Goal: Task Accomplishment & Management: Use online tool/utility

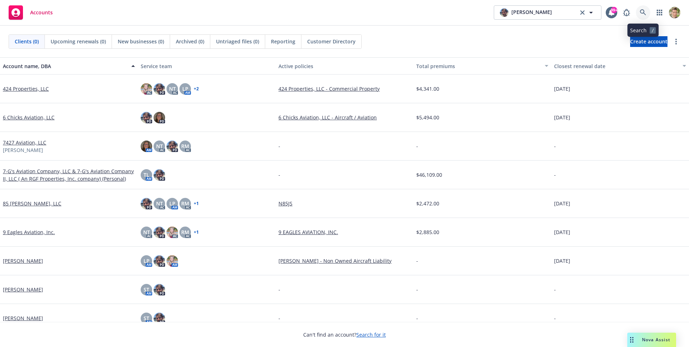
click at [644, 11] on icon at bounding box center [642, 12] width 6 height 6
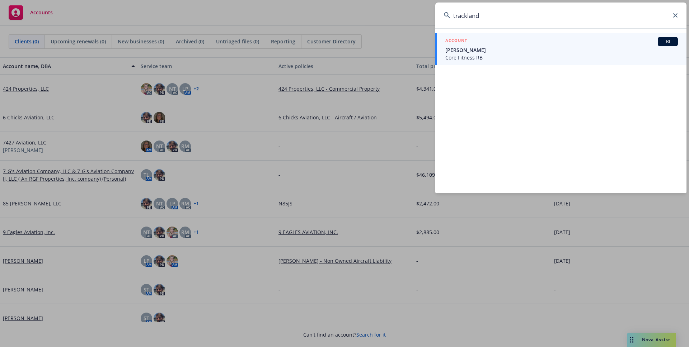
click at [535, 20] on input "trackland" at bounding box center [560, 16] width 251 height 26
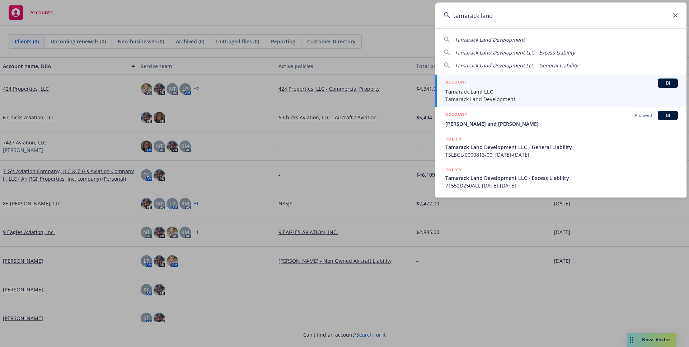
type input "tamarack land"
click at [475, 95] on span "Tamarack Land LLC" at bounding box center [561, 92] width 232 height 8
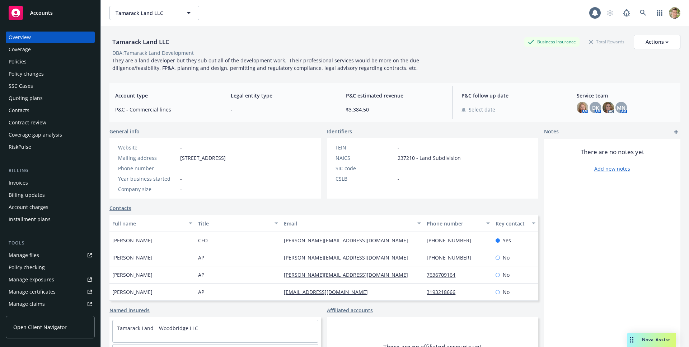
click at [37, 321] on link "Open Client Navigator" at bounding box center [50, 327] width 89 height 23
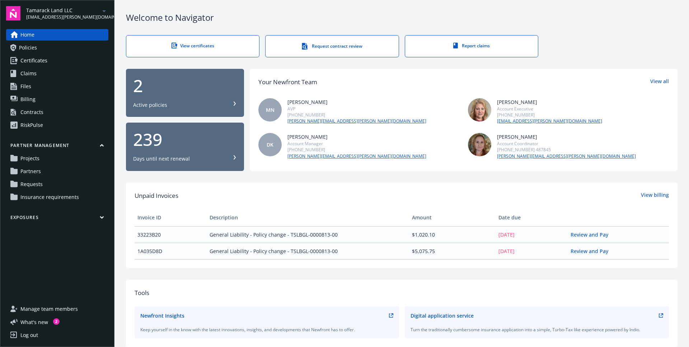
click at [46, 182] on link "Requests" at bounding box center [57, 184] width 102 height 11
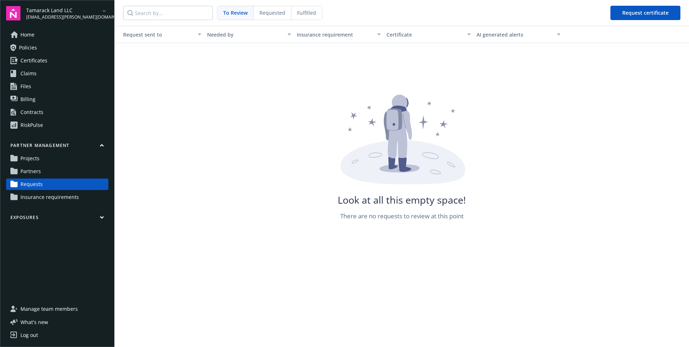
click at [261, 9] on span "Requested" at bounding box center [272, 13] width 26 height 8
click at [312, 10] on span "Fulfilled" at bounding box center [306, 13] width 19 height 8
click at [46, 170] on link "Partners" at bounding box center [57, 171] width 102 height 11
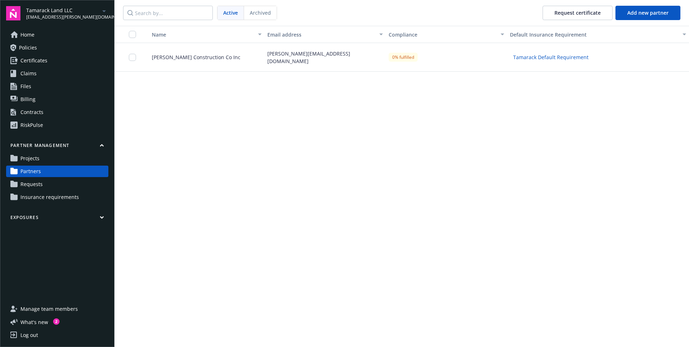
click at [183, 65] on div "Campbell Construction Co Inc" at bounding box center [203, 57] width 121 height 29
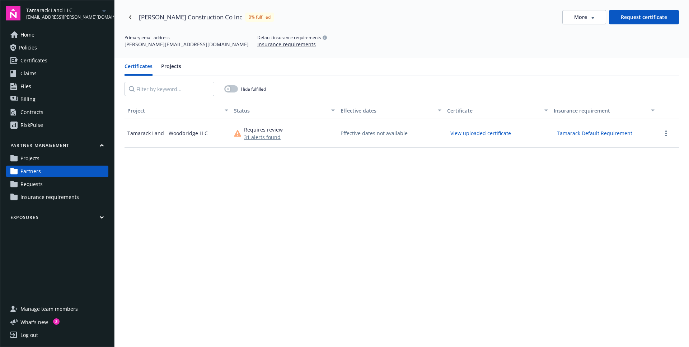
click at [266, 135] on button "31 alerts found" at bounding box center [263, 137] width 39 height 8
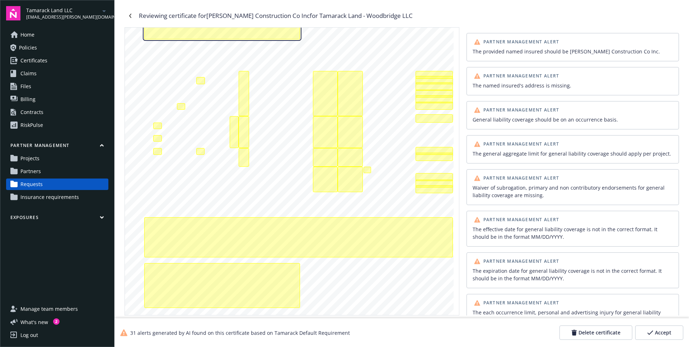
click at [293, 34] on div "The provided named insured should be Campbell Construction Co Inc.\aThe named i…" at bounding box center [222, 24] width 156 height 32
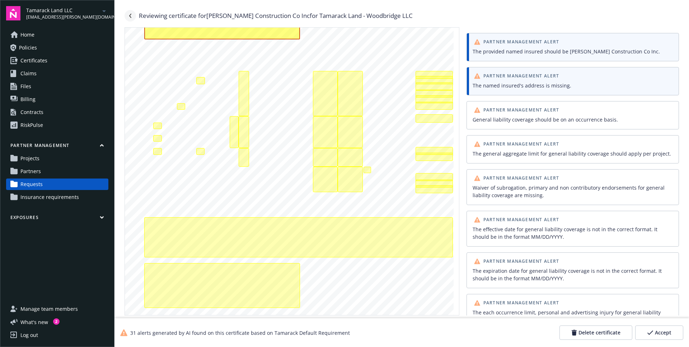
click at [134, 18] on link "Navigate back" at bounding box center [129, 15] width 11 height 11
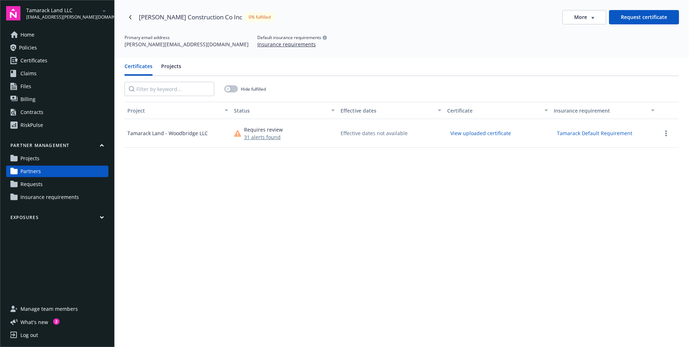
click at [258, 136] on button "31 alerts found" at bounding box center [263, 137] width 39 height 8
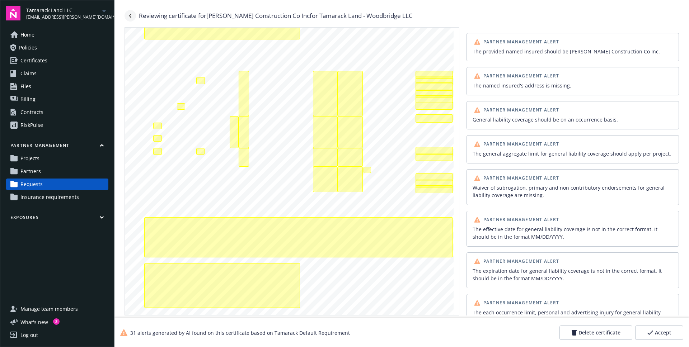
click at [128, 15] on link "Navigate back" at bounding box center [129, 15] width 11 height 11
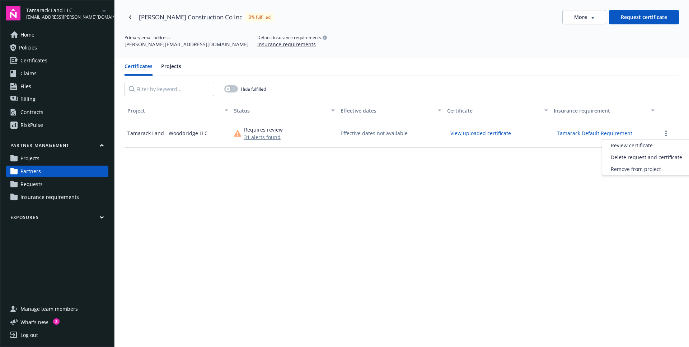
click at [664, 131] on button "button" at bounding box center [665, 133] width 9 height 9
click at [176, 134] on div "Tamarack Land - Woodbridge LLC" at bounding box center [167, 133] width 80 height 8
click at [468, 137] on button "View uploaded certificate" at bounding box center [480, 133] width 67 height 11
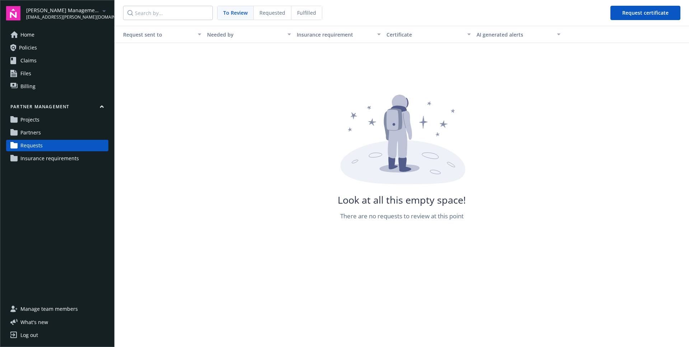
click at [273, 8] on div "Requested" at bounding box center [273, 13] width 38 height 14
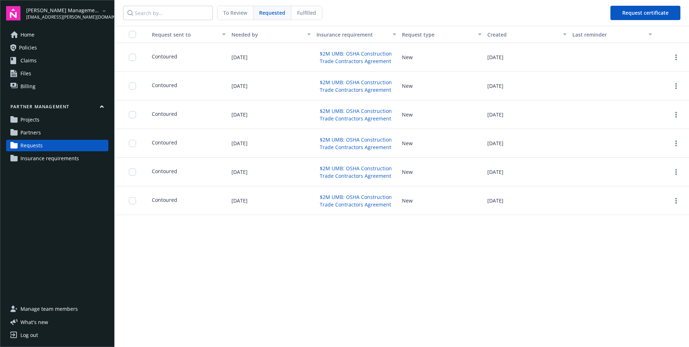
click at [305, 14] on span "Fulfilled" at bounding box center [306, 13] width 19 height 8
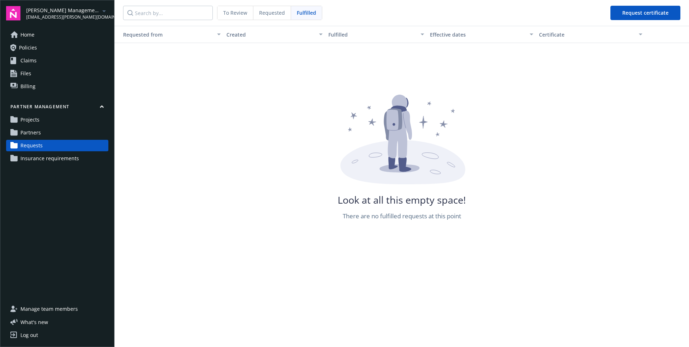
click at [264, 11] on span "Requested" at bounding box center [272, 13] width 26 height 8
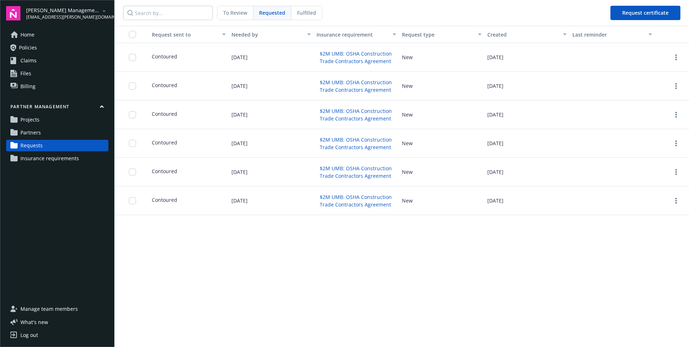
click at [22, 136] on span "Partners" at bounding box center [30, 132] width 20 height 11
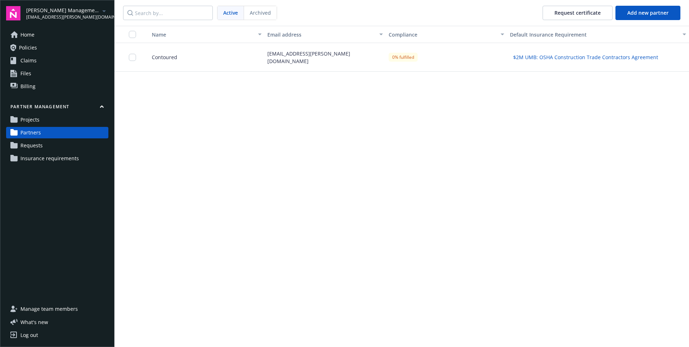
click at [203, 62] on div "Contoured" at bounding box center [203, 57] width 121 height 29
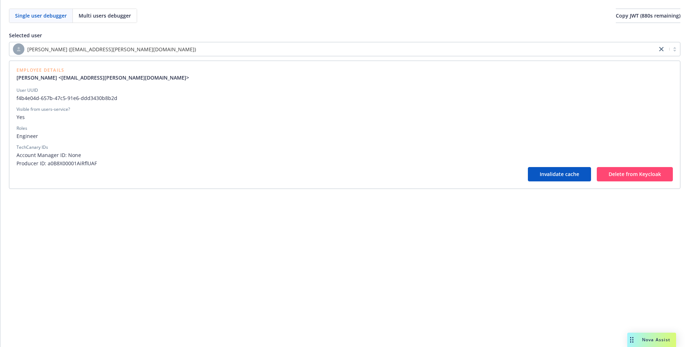
click at [506, 44] on div "[PERSON_NAME] ([EMAIL_ADDRESS][PERSON_NAME][DOMAIN_NAME])" at bounding box center [333, 48] width 640 height 11
type input "noem"
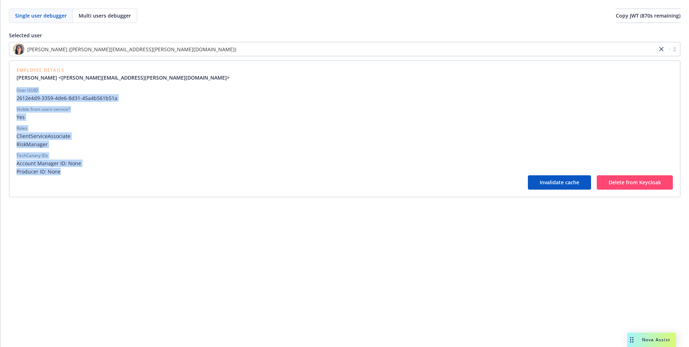
drag, startPoint x: 67, startPoint y: 173, endPoint x: 5, endPoint y: 92, distance: 102.1
click at [5, 92] on div "Single user debugger Multi users debugger Copy JWT ( 870 s remaining) Selected …" at bounding box center [344, 103] width 688 height 206
copy div "User UUID 2612e4d9-3359-4de6-8d31-45a4b561b51a Visible from users-service? Yes …"
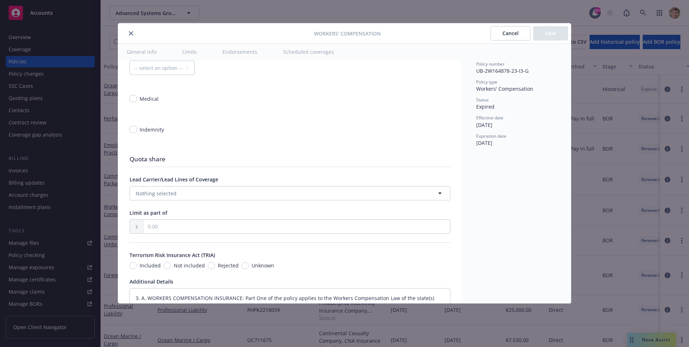
scroll to position [613, 0]
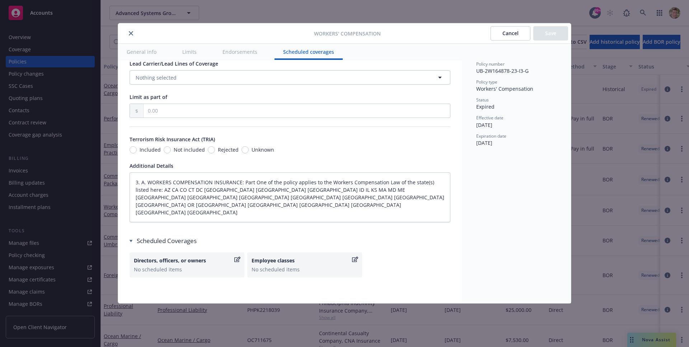
click at [127, 33] on button "close" at bounding box center [131, 33] width 9 height 9
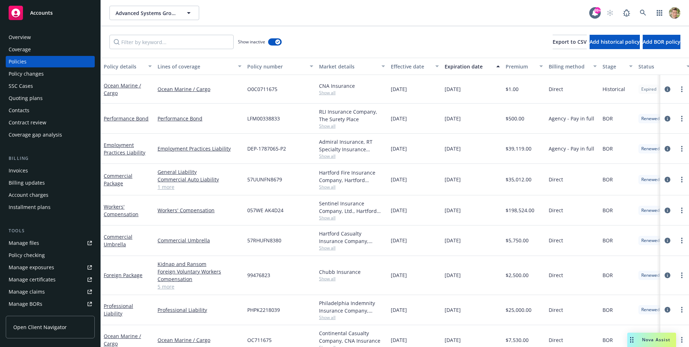
click at [54, 73] on div "Policy changes" at bounding box center [50, 73] width 83 height 11
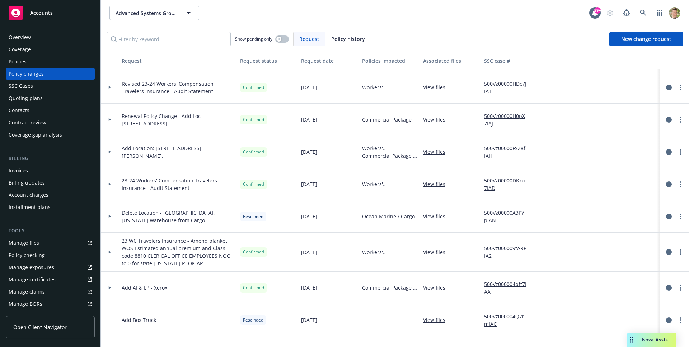
scroll to position [623, 0]
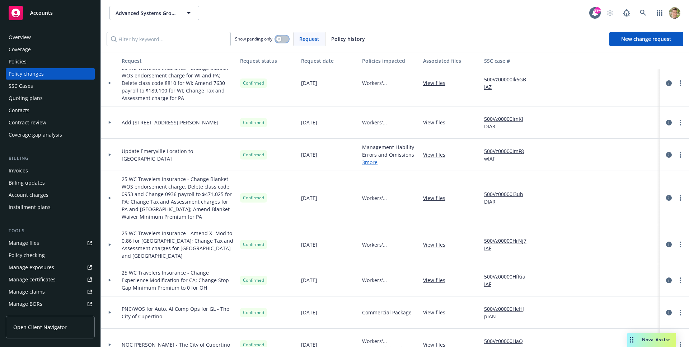
click at [280, 40] on icon "button" at bounding box center [278, 39] width 3 height 3
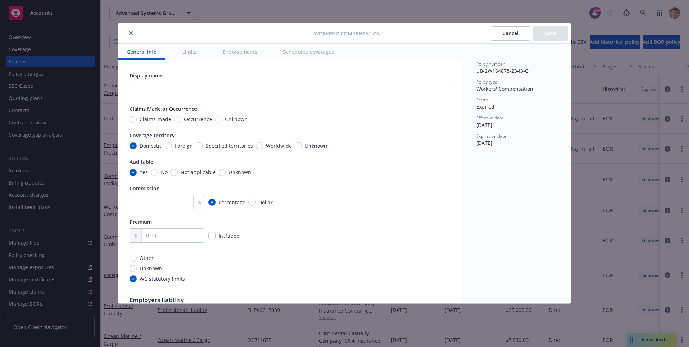
scroll to position [613, 0]
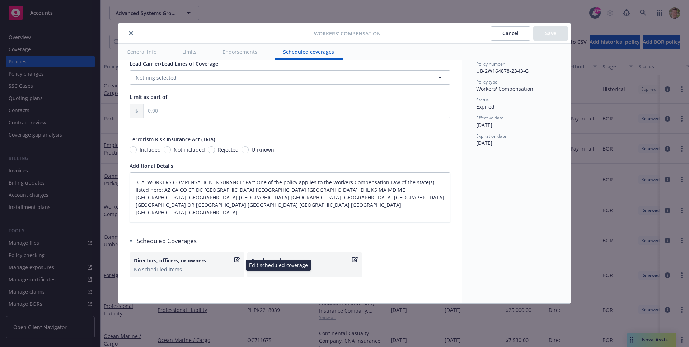
click at [240, 258] on icon "button" at bounding box center [237, 260] width 6 height 6
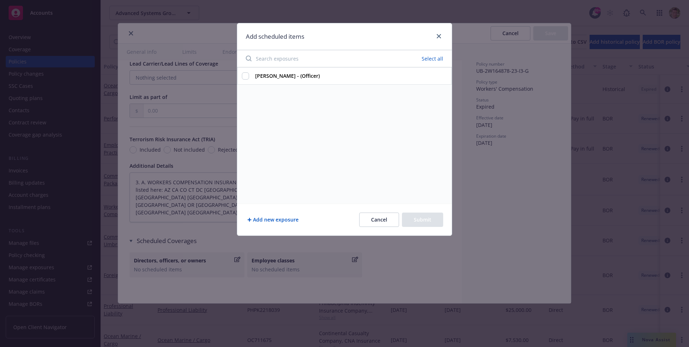
click at [387, 221] on button "Cancel" at bounding box center [379, 220] width 40 height 14
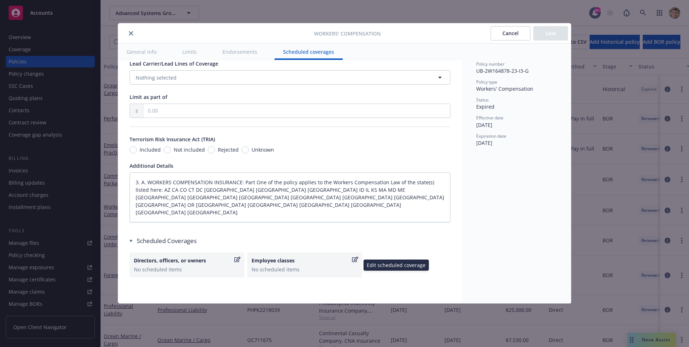
click at [354, 258] on icon "button" at bounding box center [355, 259] width 6 height 5
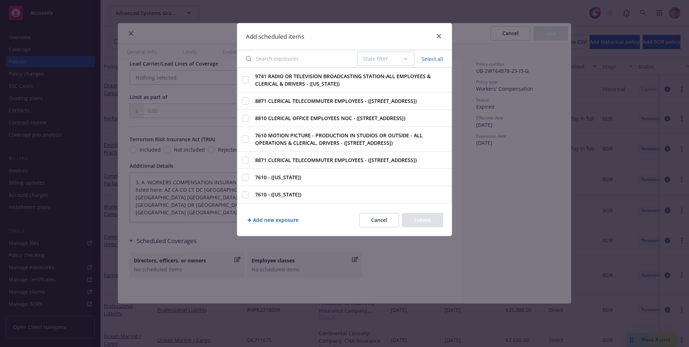
click at [370, 225] on button "Cancel" at bounding box center [379, 220] width 40 height 14
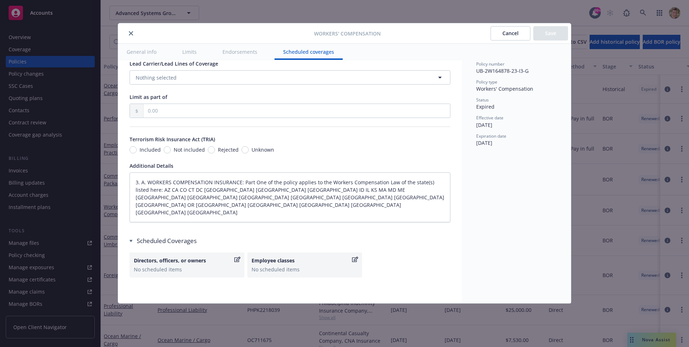
click at [507, 70] on span "UB-2W164878-23-I3-G" at bounding box center [502, 70] width 52 height 7
copy span "UB-2W164878-23-I3-G"
type textarea "x"
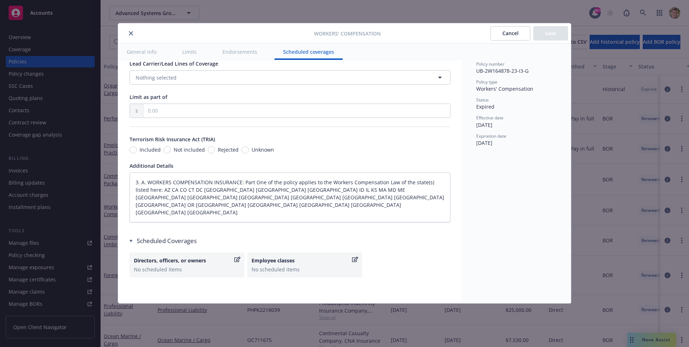
click at [194, 242] on div "Scheduled Coverages" at bounding box center [289, 241] width 321 height 9
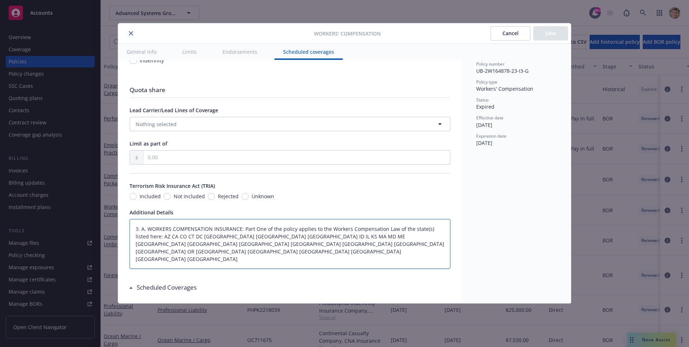
click at [194, 242] on textarea "3. A. WORKERS COMPENSATION INSURANCE: Part One of the policy applies to the Wor…" at bounding box center [289, 244] width 321 height 50
click at [175, 287] on div "Scheduled Coverages" at bounding box center [289, 287] width 321 height 9
click at [177, 291] on div "Scheduled Coverages" at bounding box center [289, 287] width 321 height 9
click at [182, 288] on div "Scheduled Coverages" at bounding box center [289, 287] width 321 height 9
click at [135, 288] on div "Scheduled Coverages" at bounding box center [289, 287] width 321 height 9
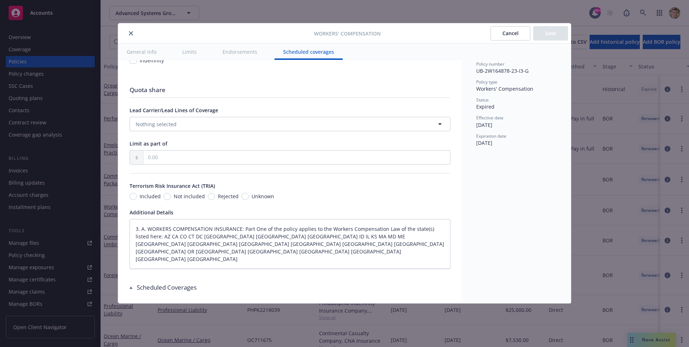
click at [151, 288] on div "Scheduled Coverages" at bounding box center [289, 287] width 321 height 9
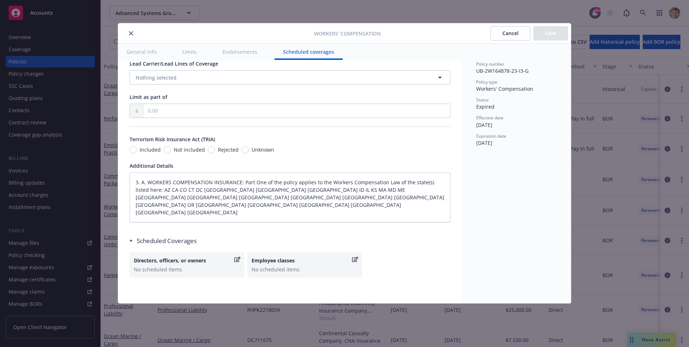
drag, startPoint x: 134, startPoint y: 269, endPoint x: 416, endPoint y: 271, distance: 281.6
click at [398, 283] on div "Scheduled Coverages Directors, officers, or owners No scheduled items Employee …" at bounding box center [289, 264] width 321 height 55
type textarea "x"
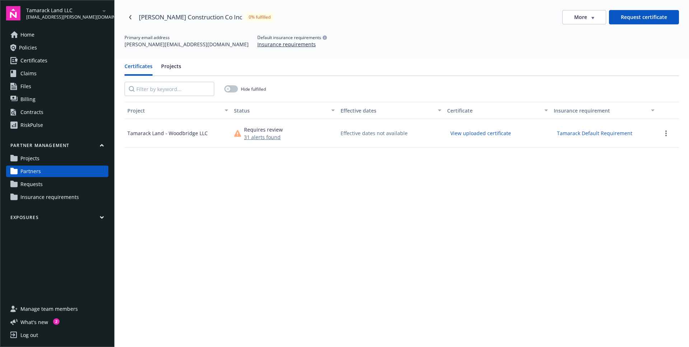
click at [51, 185] on link "Requests" at bounding box center [57, 184] width 102 height 11
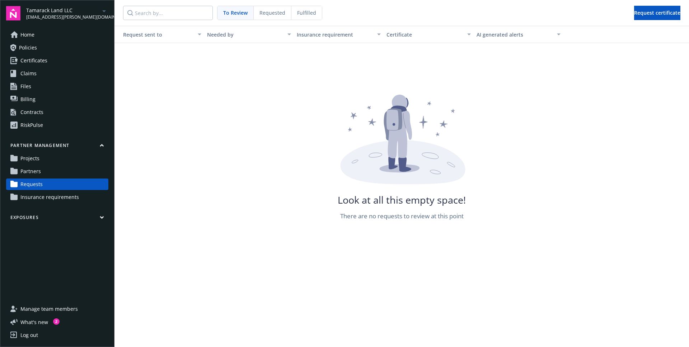
click at [275, 14] on span "Requested" at bounding box center [272, 13] width 26 height 8
click at [324, 11] on nav "To Review Requested Fulfilled Request certificate" at bounding box center [401, 13] width 574 height 26
click at [315, 12] on div "Fulfilled" at bounding box center [306, 13] width 30 height 14
click at [32, 170] on span "Partners" at bounding box center [30, 171] width 20 height 11
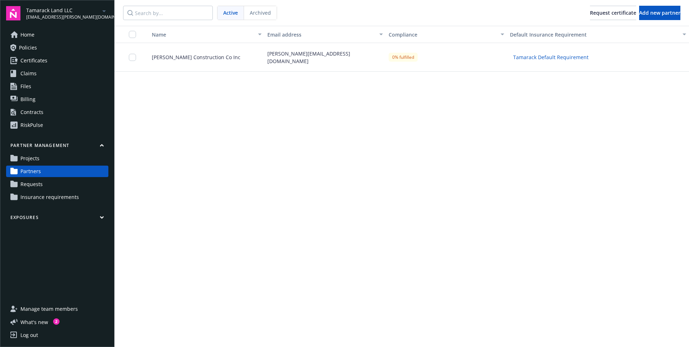
click at [37, 153] on span "Projects" at bounding box center [29, 158] width 19 height 11
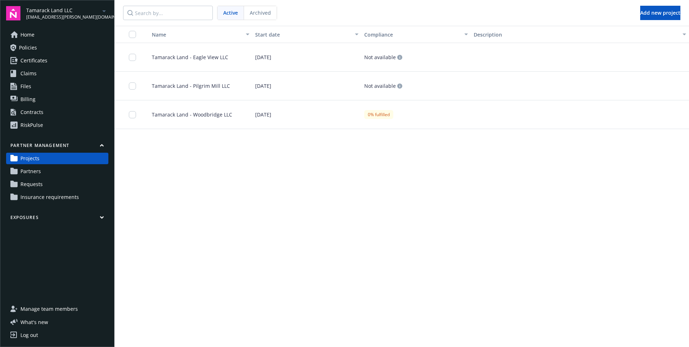
click at [41, 171] on link "Partners" at bounding box center [57, 171] width 102 height 11
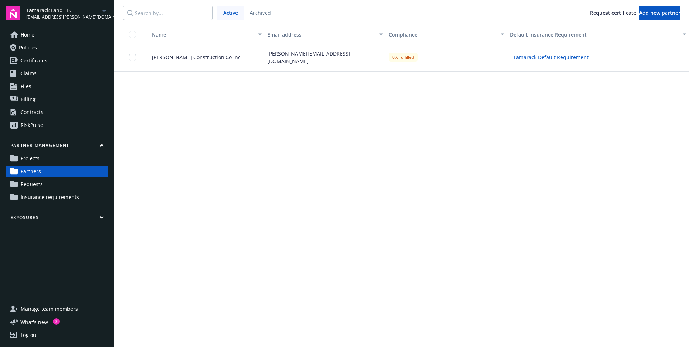
click at [176, 65] on div "[PERSON_NAME] Construction Co Inc" at bounding box center [203, 57] width 121 height 29
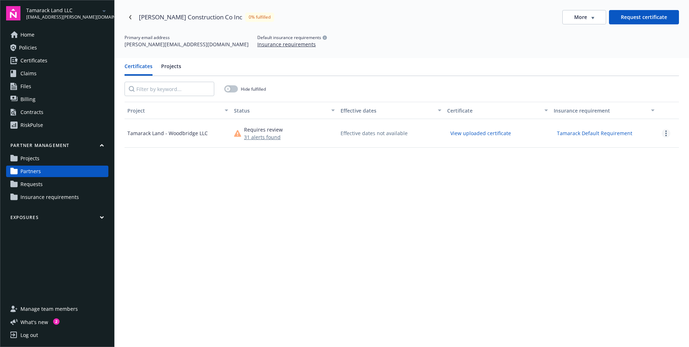
click at [662, 136] on link "more" at bounding box center [665, 133] width 9 height 9
click at [638, 167] on span "Remove from project" at bounding box center [635, 169] width 50 height 8
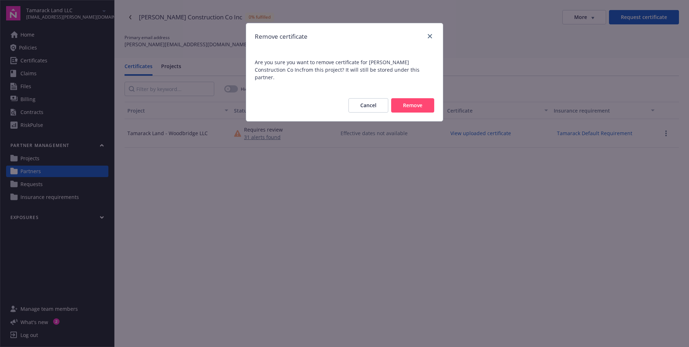
click at [427, 102] on button "Remove" at bounding box center [412, 105] width 43 height 14
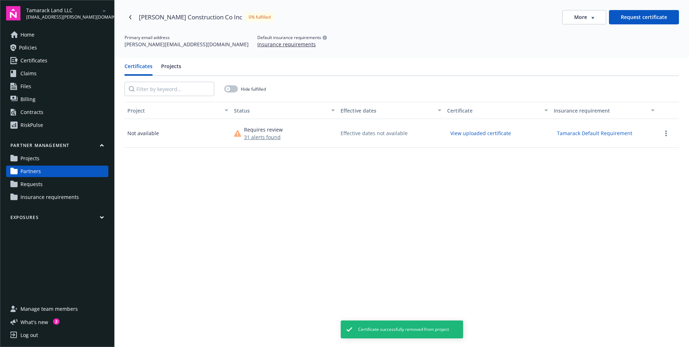
click at [415, 177] on div "Project Status Effective dates Certificate Insurance requirement Not available …" at bounding box center [401, 262] width 554 height 321
click at [665, 135] on circle "more" at bounding box center [665, 135] width 1 height 1
click at [358, 198] on div "Project Status Effective dates Certificate Insurance requirement Not available …" at bounding box center [401, 262] width 554 height 321
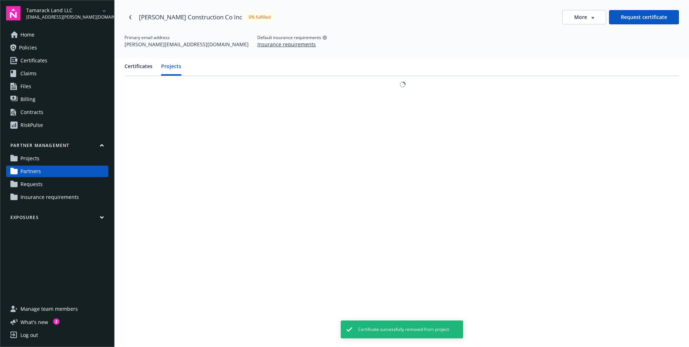
click at [167, 63] on button "Projects" at bounding box center [171, 68] width 20 height 13
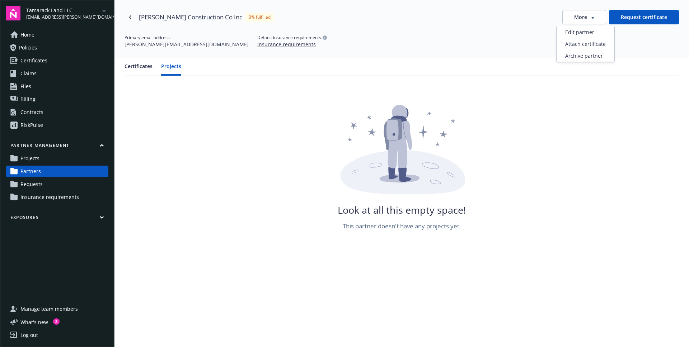
click at [573, 18] on button "More" at bounding box center [584, 17] width 44 height 14
click at [444, 132] on icon at bounding box center [401, 150] width 133 height 90
click at [142, 66] on button "Certificates" at bounding box center [138, 68] width 28 height 13
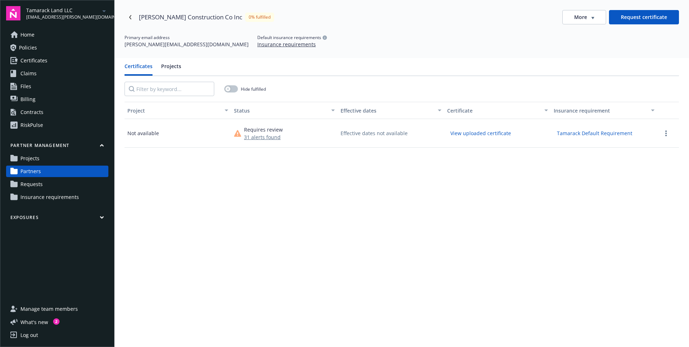
click at [34, 159] on span "Projects" at bounding box center [29, 158] width 19 height 11
click at [665, 133] on circle "more" at bounding box center [665, 133] width 1 height 1
click at [61, 160] on link "Projects" at bounding box center [57, 158] width 102 height 11
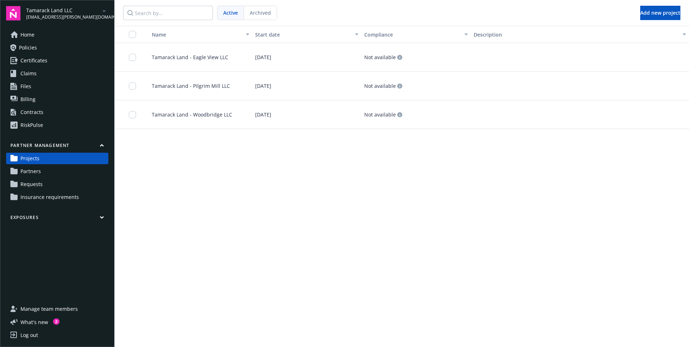
click at [62, 170] on link "Partners" at bounding box center [57, 171] width 102 height 11
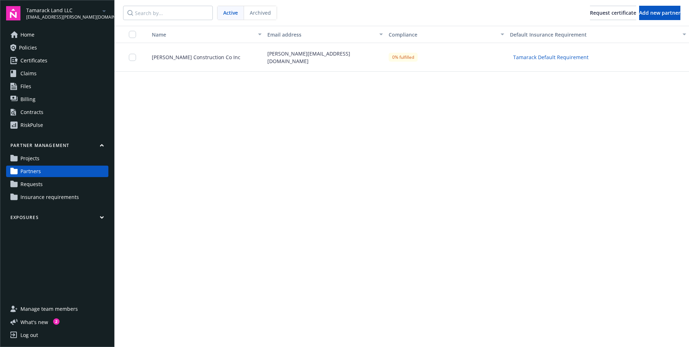
click at [72, 189] on link "Requests" at bounding box center [57, 184] width 102 height 11
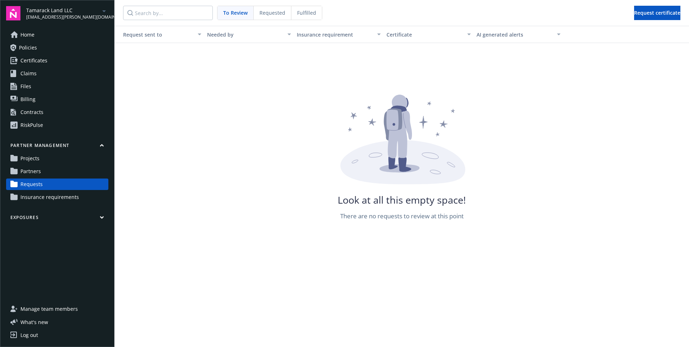
click at [268, 10] on span "Requested" at bounding box center [272, 13] width 26 height 8
click at [315, 14] on div "Fulfilled" at bounding box center [306, 13] width 30 height 14
click at [31, 170] on span "Partners" at bounding box center [30, 171] width 20 height 11
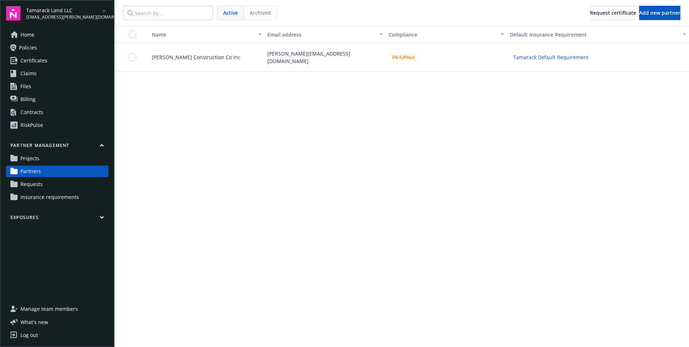
click at [37, 158] on span "Projects" at bounding box center [29, 158] width 19 height 11
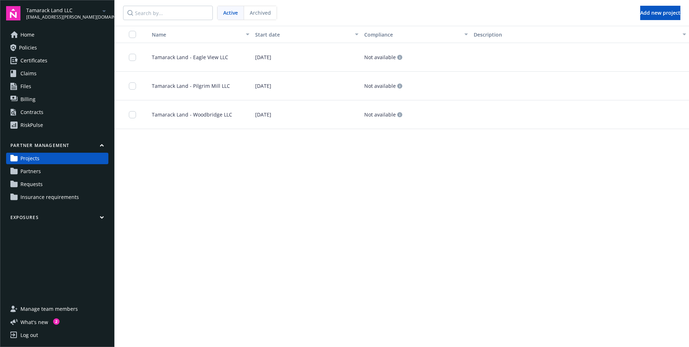
click at [38, 169] on span "Partners" at bounding box center [30, 171] width 20 height 11
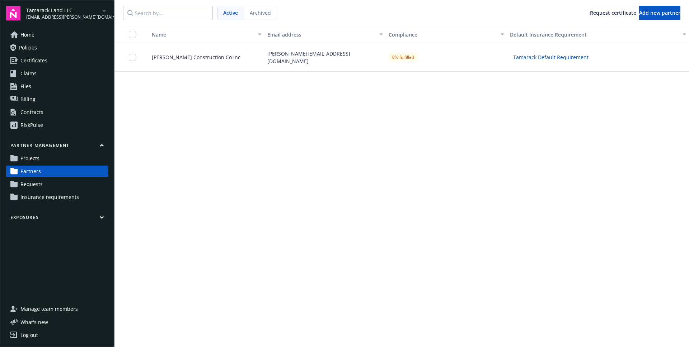
click at [207, 62] on div "[PERSON_NAME] Construction Co Inc" at bounding box center [203, 57] width 121 height 29
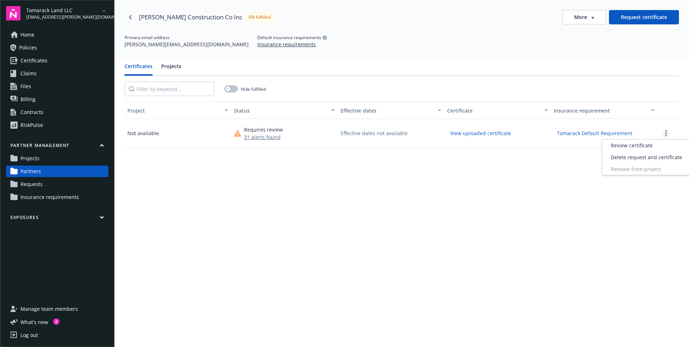
click at [661, 134] on link "more" at bounding box center [665, 133] width 9 height 9
click at [179, 136] on div "Not available" at bounding box center [177, 133] width 107 height 29
click at [257, 140] on button "31 alerts found" at bounding box center [263, 137] width 39 height 8
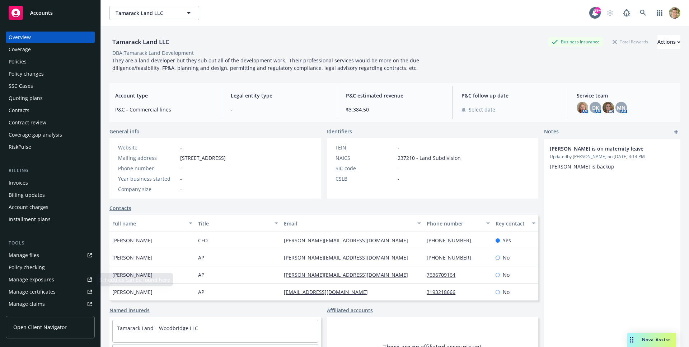
click at [59, 329] on span "Open Client Navigator" at bounding box center [39, 328] width 53 height 8
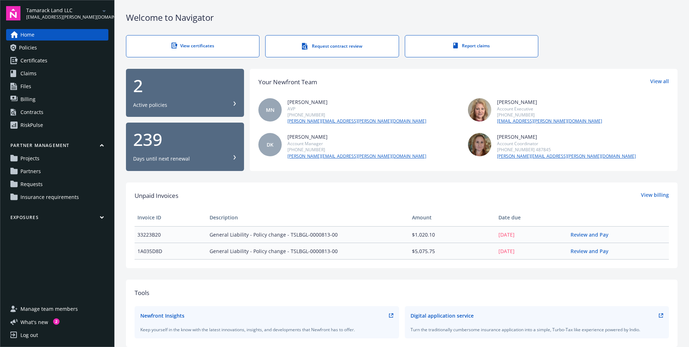
click at [37, 182] on span "Requests" at bounding box center [31, 184] width 22 height 11
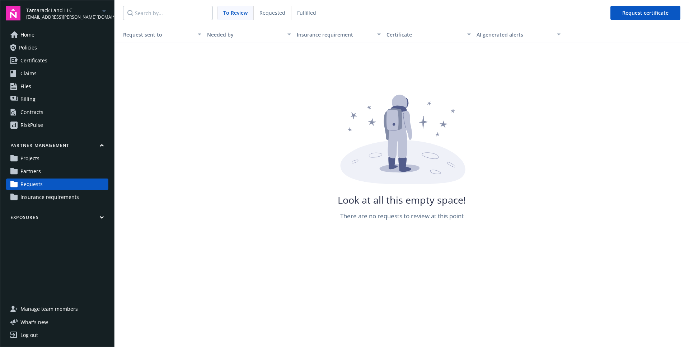
click at [37, 169] on span "Partners" at bounding box center [30, 171] width 20 height 11
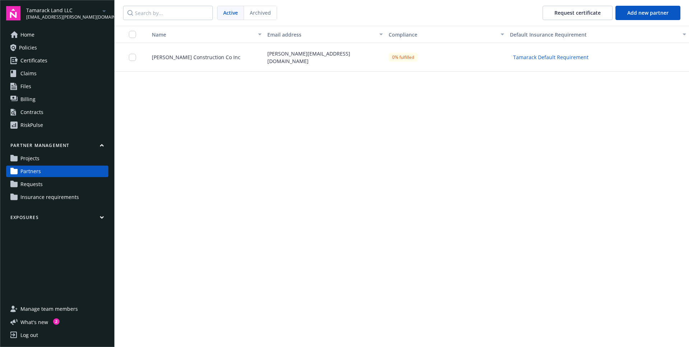
click at [177, 60] on span "[PERSON_NAME] Construction Co Inc" at bounding box center [193, 57] width 94 height 8
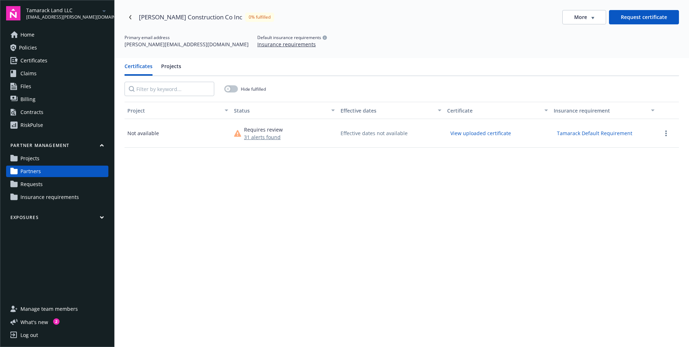
click at [264, 138] on button "31 alerts found" at bounding box center [263, 137] width 39 height 8
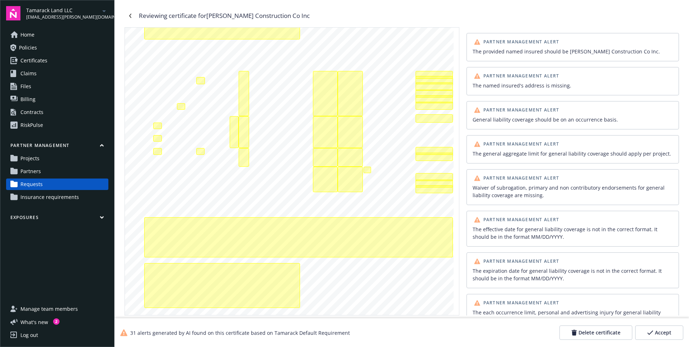
click at [24, 156] on span "Projects" at bounding box center [29, 158] width 19 height 11
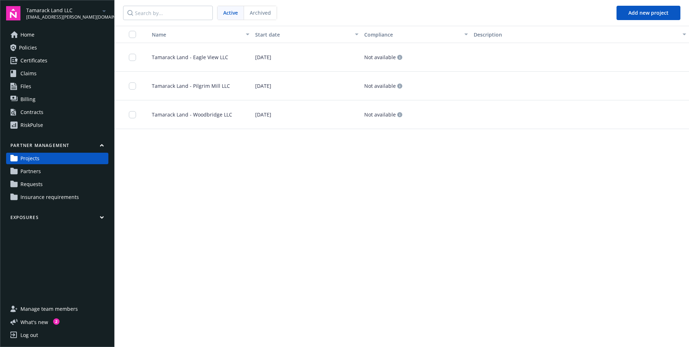
click at [206, 119] on div "Tamarack Land - Woodbridge LLC" at bounding box center [197, 114] width 109 height 29
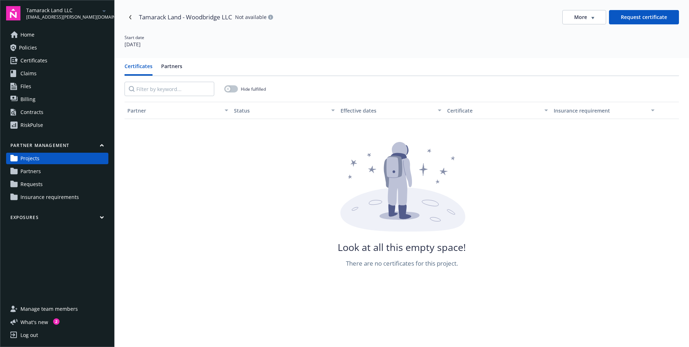
click at [167, 69] on button "Partners" at bounding box center [171, 68] width 21 height 13
click at [130, 65] on button "Certificates" at bounding box center [138, 68] width 28 height 13
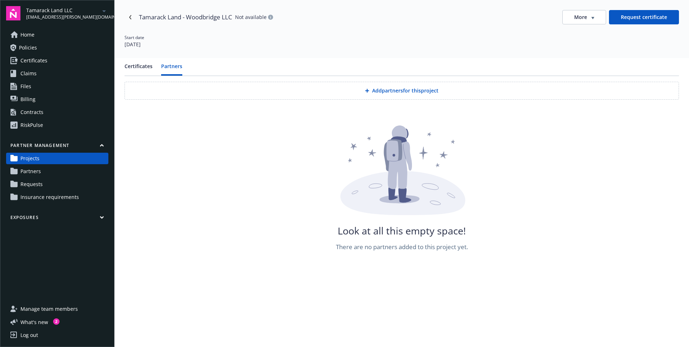
click at [164, 66] on button "Partners" at bounding box center [171, 68] width 21 height 13
click at [313, 95] on button "Add partners for this project" at bounding box center [401, 91] width 554 height 18
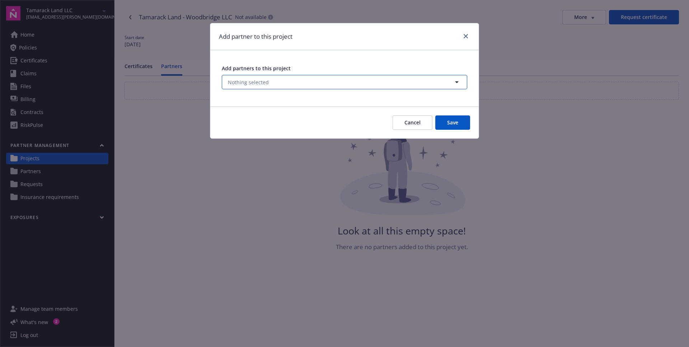
click at [297, 88] on button "Nothing selected" at bounding box center [344, 82] width 245 height 14
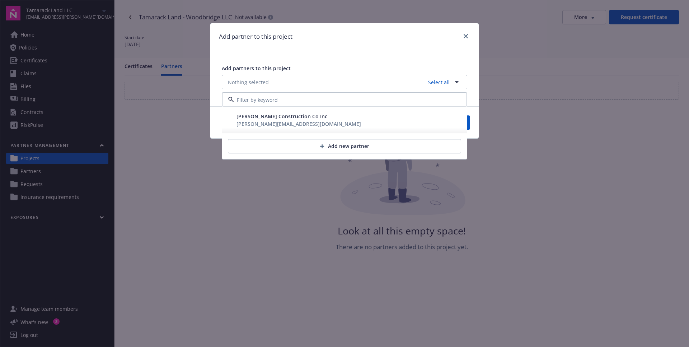
click at [296, 127] on div "[PERSON_NAME][EMAIL_ADDRESS][DOMAIN_NAME]" at bounding box center [298, 124] width 124 height 8
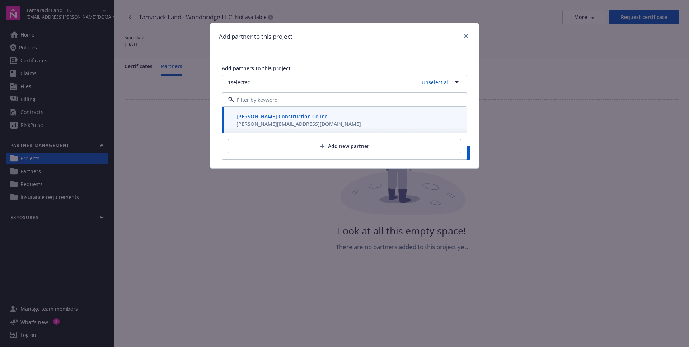
click at [415, 64] on div "Add partners to this project 1 selected Unselect all [PERSON_NAME] Construction…" at bounding box center [344, 92] width 268 height 84
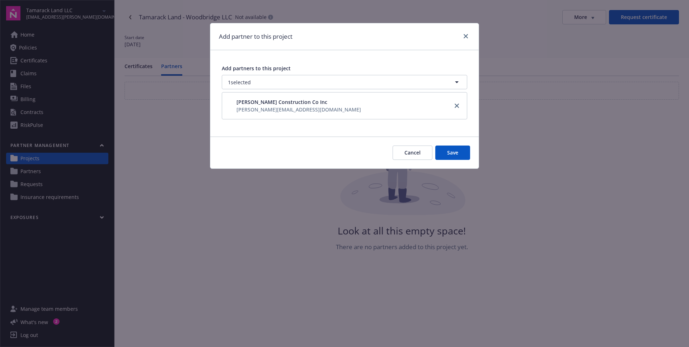
click at [453, 154] on button "Save" at bounding box center [452, 153] width 35 height 14
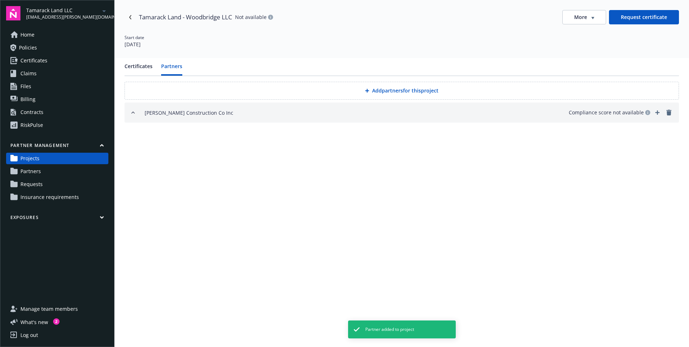
click at [152, 107] on button "[PERSON_NAME] Construction Co Inc Compliance score not available" at bounding box center [401, 113] width 554 height 20
click at [154, 112] on div "[PERSON_NAME] Construction Co Inc" at bounding box center [189, 112] width 89 height 9
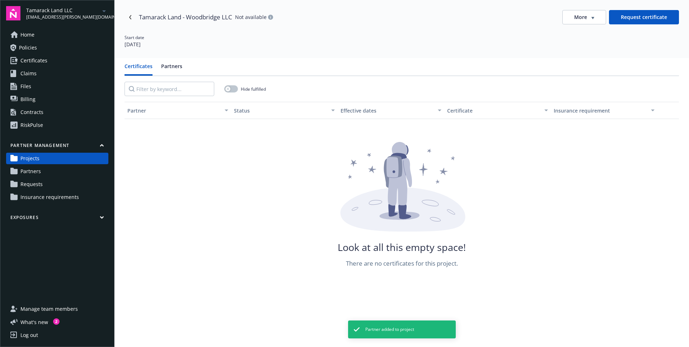
click at [137, 63] on button "Certificates" at bounding box center [138, 68] width 28 height 13
click at [176, 131] on div "Partner Status Effective dates Certificate Insurance requirement Look at all th…" at bounding box center [401, 185] width 554 height 166
click at [183, 71] on div "Certificates Partners" at bounding box center [401, 69] width 554 height 14
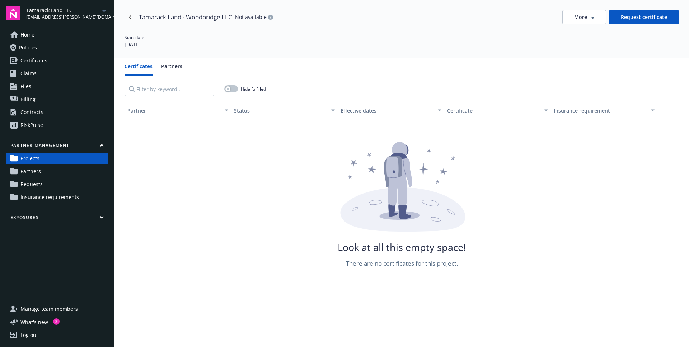
click at [174, 68] on button "Partners" at bounding box center [171, 68] width 21 height 13
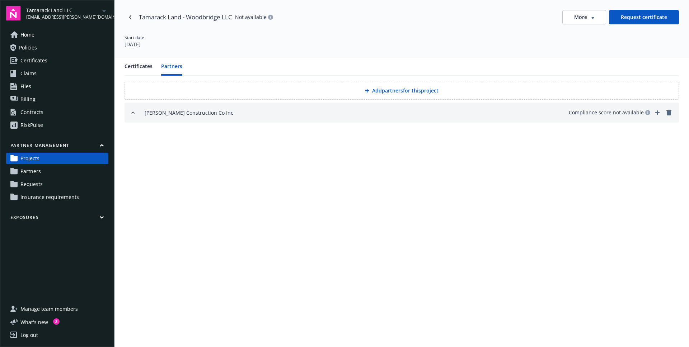
click at [670, 113] on icon "remove" at bounding box center [668, 113] width 5 height 6
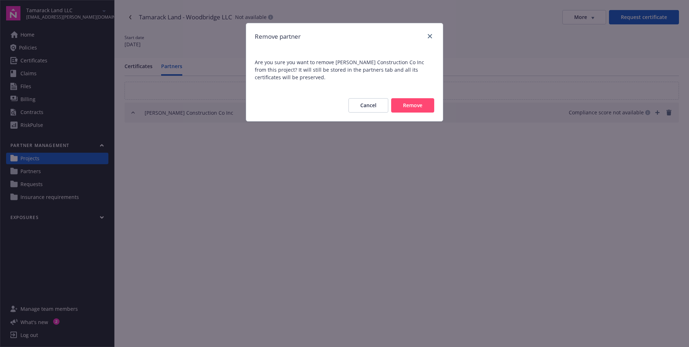
click at [420, 110] on button "Remove" at bounding box center [412, 105] width 43 height 14
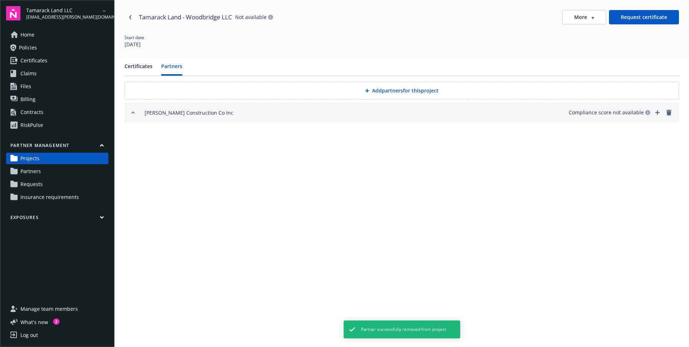
click at [600, 20] on button "More" at bounding box center [584, 17] width 44 height 14
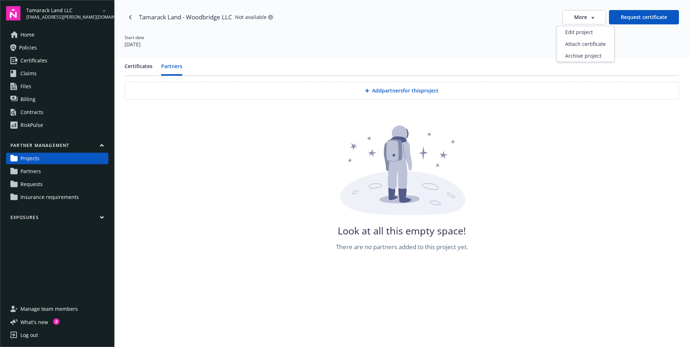
click at [40, 173] on span "Partners" at bounding box center [30, 171] width 20 height 11
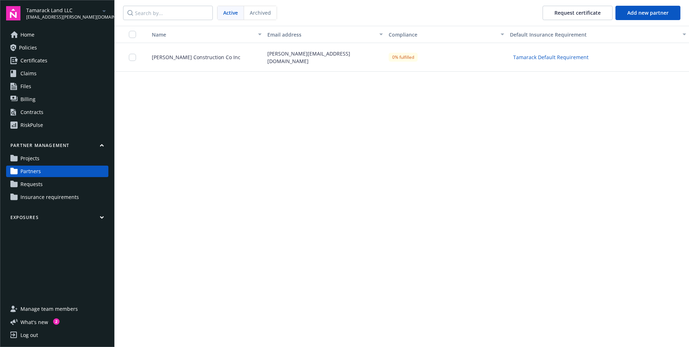
click at [214, 53] on span "[PERSON_NAME] Construction Co Inc" at bounding box center [193, 57] width 94 height 8
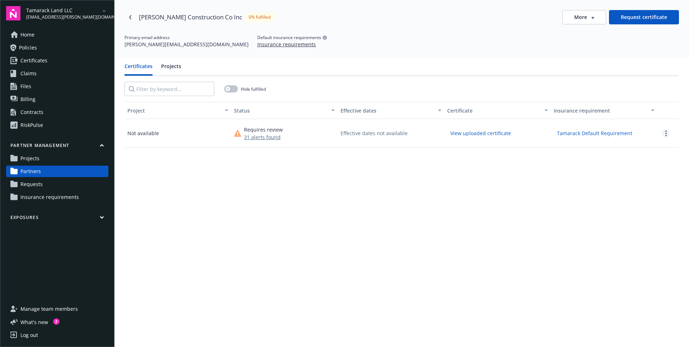
click at [665, 135] on icon "more" at bounding box center [665, 134] width 1 height 6
click at [179, 70] on button "Projects" at bounding box center [171, 68] width 20 height 13
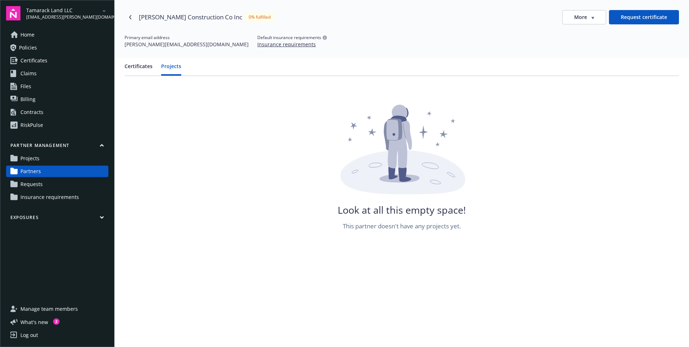
click at [129, 67] on button "Certificates" at bounding box center [138, 68] width 28 height 13
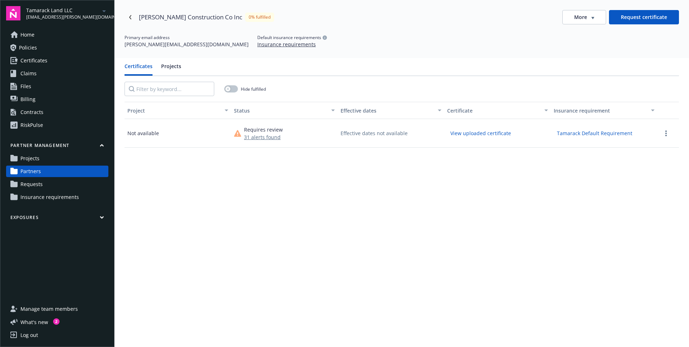
click at [45, 183] on link "Requests" at bounding box center [57, 184] width 102 height 11
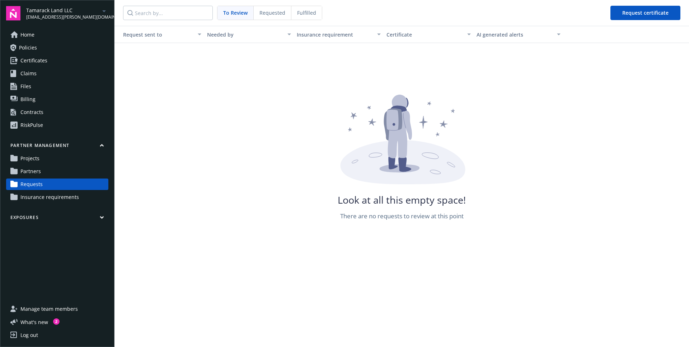
click at [272, 14] on span "Requested" at bounding box center [272, 13] width 26 height 8
click at [312, 14] on span "Fulfilled" at bounding box center [306, 13] width 19 height 8
click at [38, 162] on span "Projects" at bounding box center [29, 158] width 19 height 11
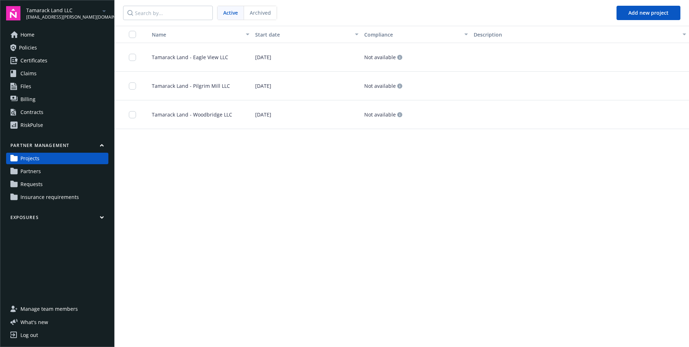
click at [294, 119] on div "[DATE]" at bounding box center [306, 114] width 109 height 29
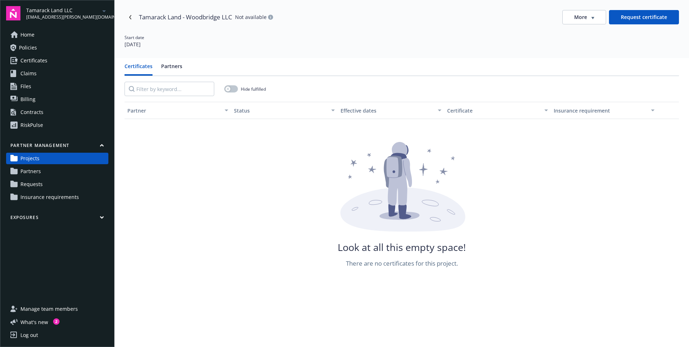
click at [174, 126] on div "Partner Status Effective dates Certificate Insurance requirement Look at all th…" at bounding box center [401, 185] width 554 height 166
click at [213, 143] on div "Look at all this empty space! There are no certificates for this project." at bounding box center [401, 205] width 554 height 126
click at [230, 90] on div "button" at bounding box center [227, 88] width 5 height 5
click at [230, 90] on button "button" at bounding box center [231, 88] width 14 height 7
click at [581, 16] on span "More" at bounding box center [580, 17] width 13 height 7
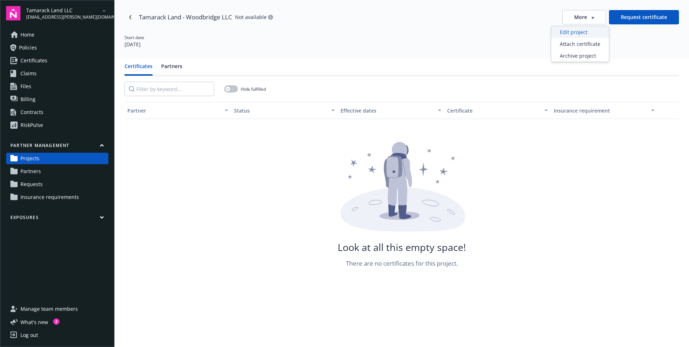
click at [583, 32] on div "Edit project" at bounding box center [580, 32] width 58 height 12
click at [585, 23] on button "More" at bounding box center [584, 17] width 44 height 14
click at [578, 47] on div "Attach certificate" at bounding box center [580, 44] width 58 height 12
click at [47, 175] on link "Partners" at bounding box center [57, 171] width 102 height 11
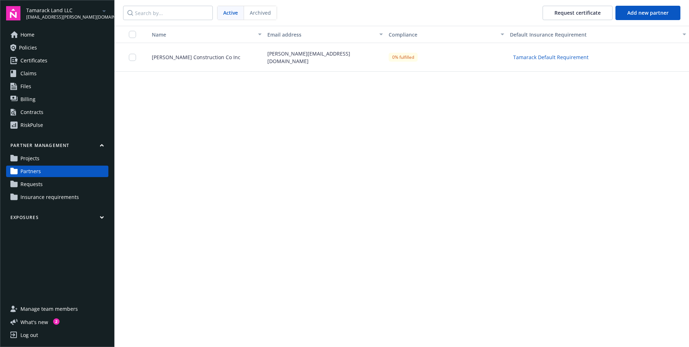
click at [194, 59] on span "[PERSON_NAME] Construction Co Inc" at bounding box center [193, 57] width 94 height 8
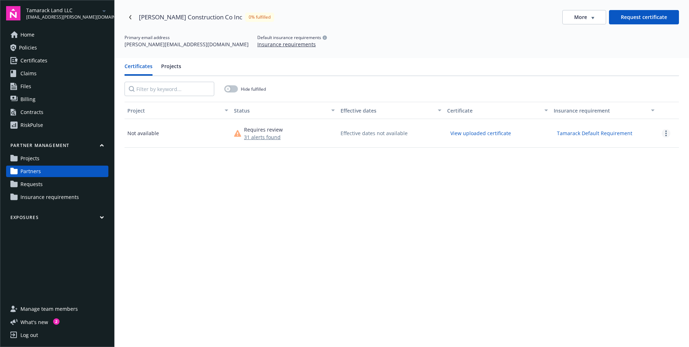
click at [661, 133] on link "more" at bounding box center [665, 133] width 9 height 9
click at [47, 185] on link "Requests" at bounding box center [57, 184] width 102 height 11
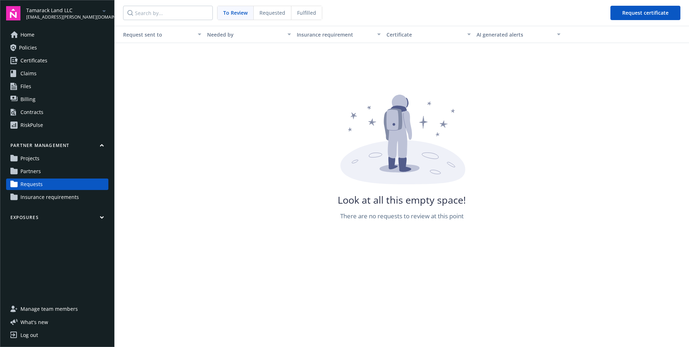
click at [58, 155] on link "Projects" at bounding box center [57, 158] width 102 height 11
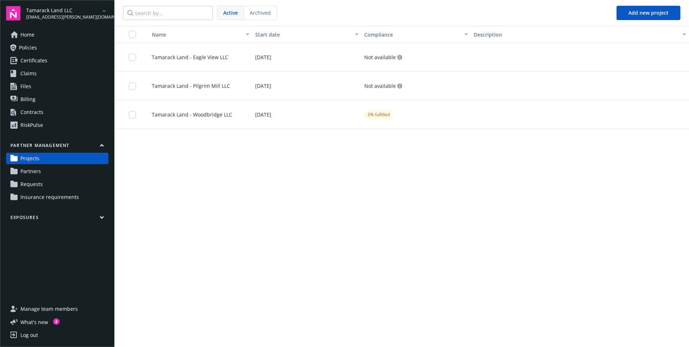
click at [208, 118] on span "Tamarack Land - Woodbridge LLC" at bounding box center [189, 115] width 86 height 8
